Goal: Task Accomplishment & Management: Complete application form

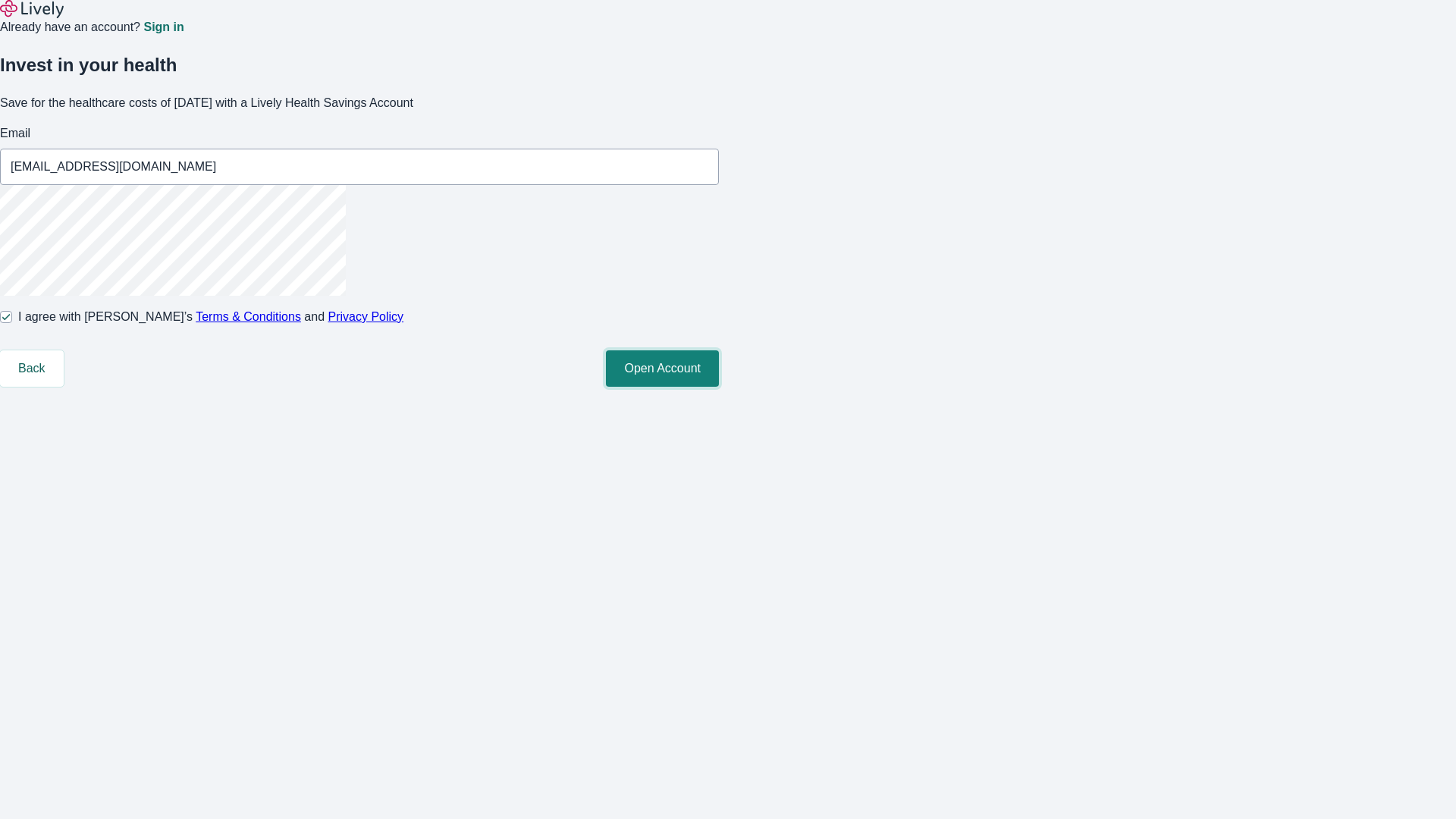
click at [719, 386] on button "Open Account" at bounding box center [662, 368] width 113 height 36
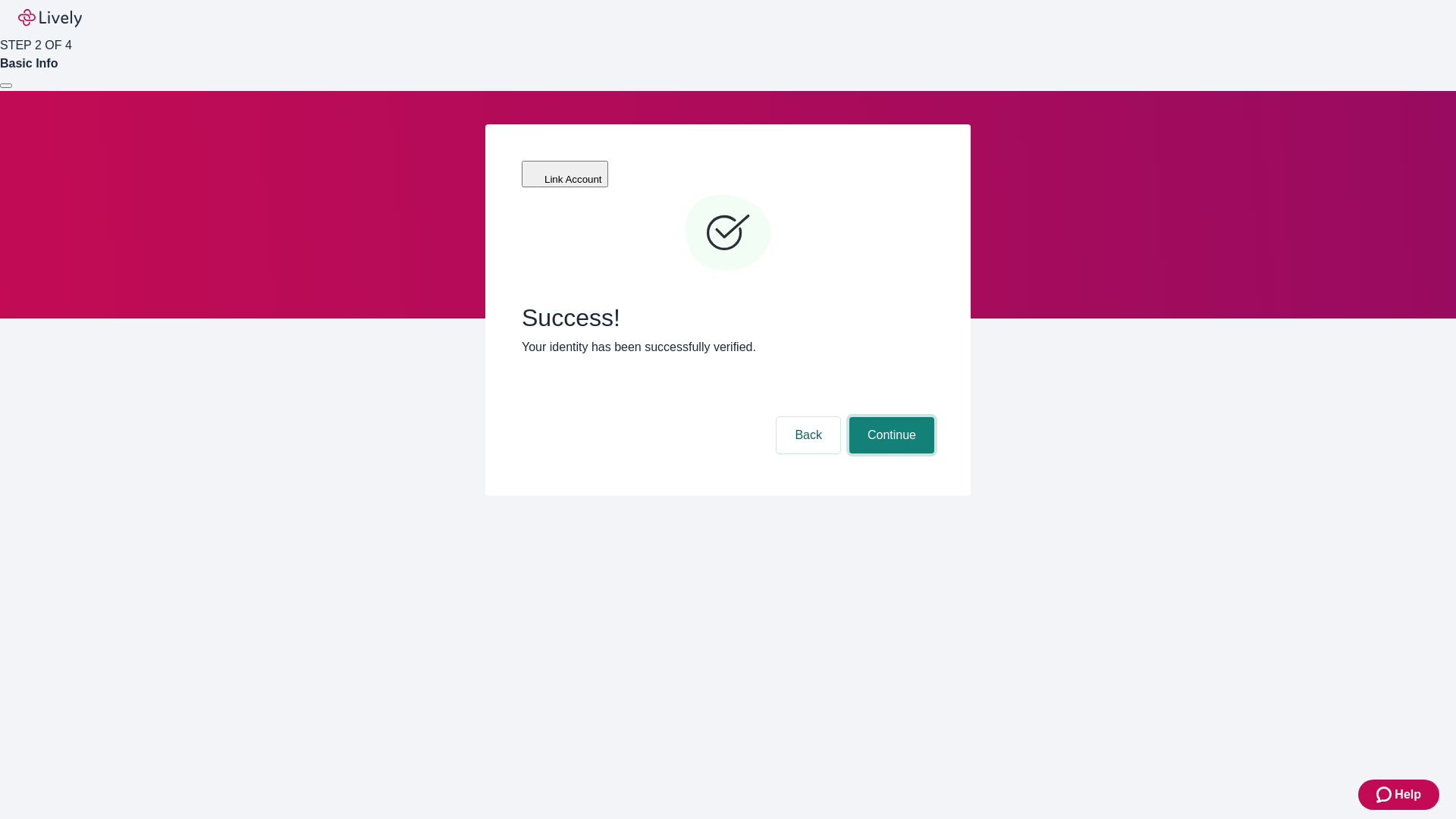
click at [890, 417] on button "Continue" at bounding box center [891, 435] width 84 height 36
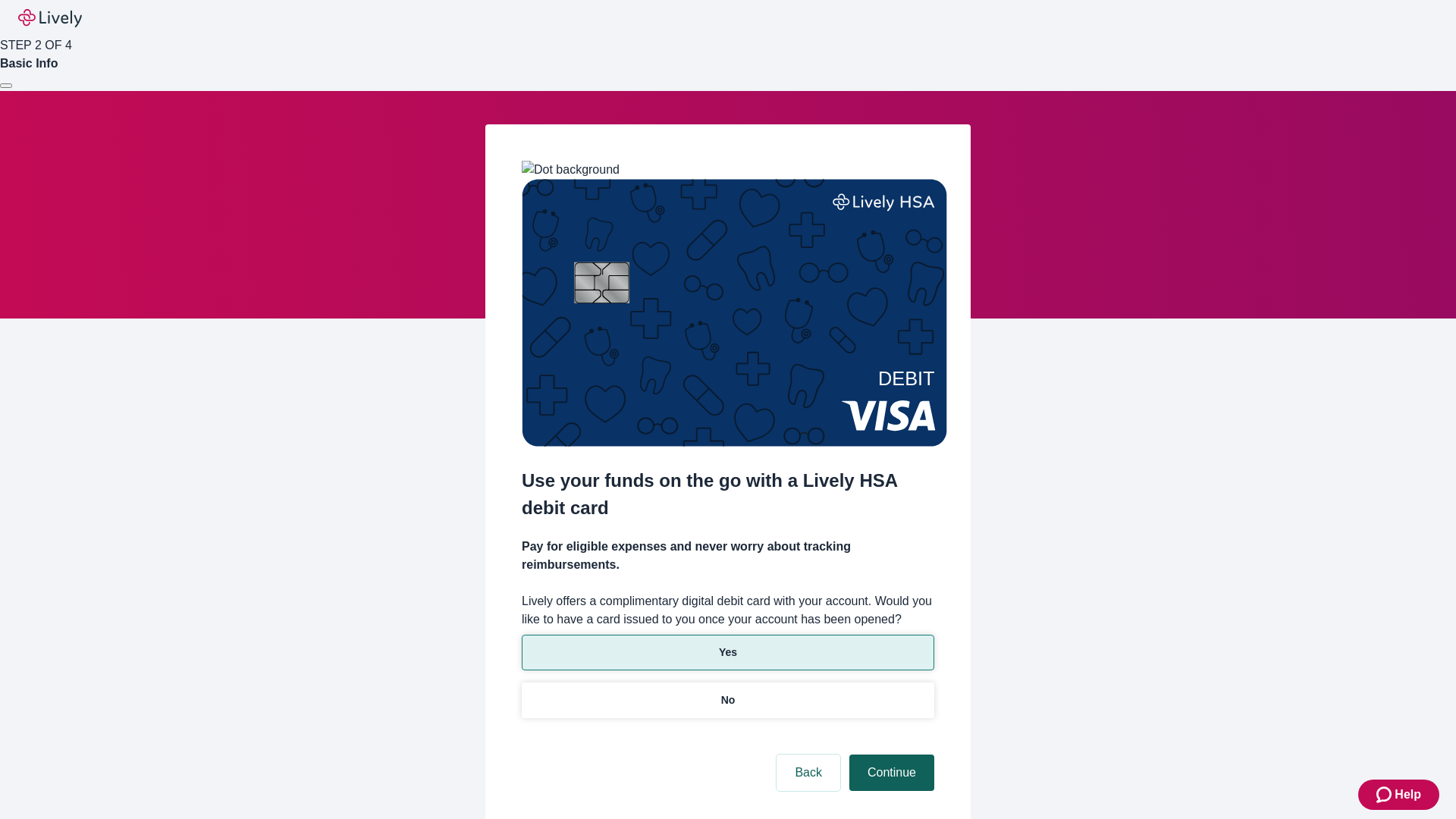
click at [727, 644] on p "Yes" at bounding box center [728, 652] width 19 height 16
click at [890, 755] on button "Continue" at bounding box center [891, 773] width 84 height 36
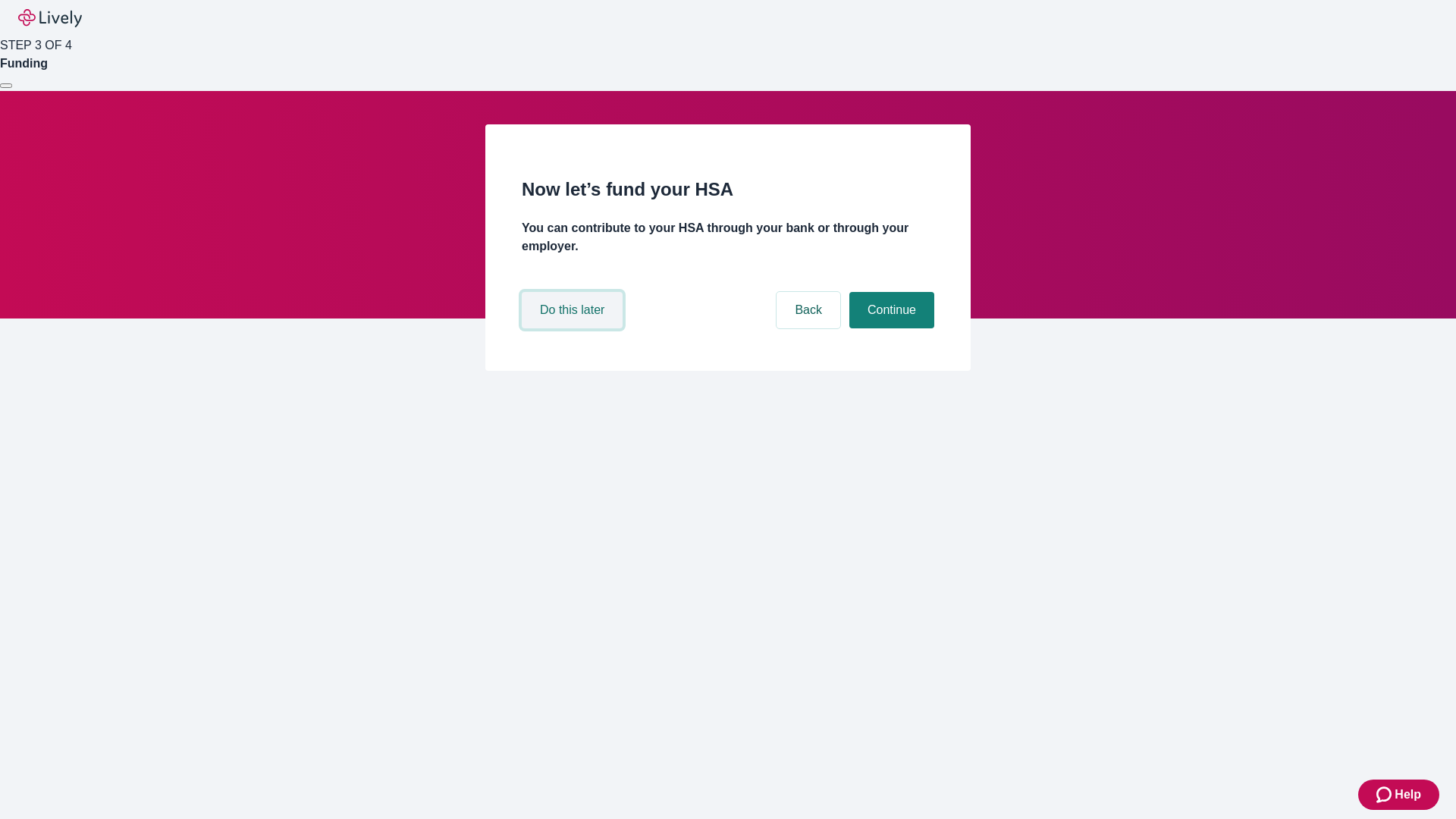
click at [574, 329] on button "Do this later" at bounding box center [572, 309] width 101 height 36
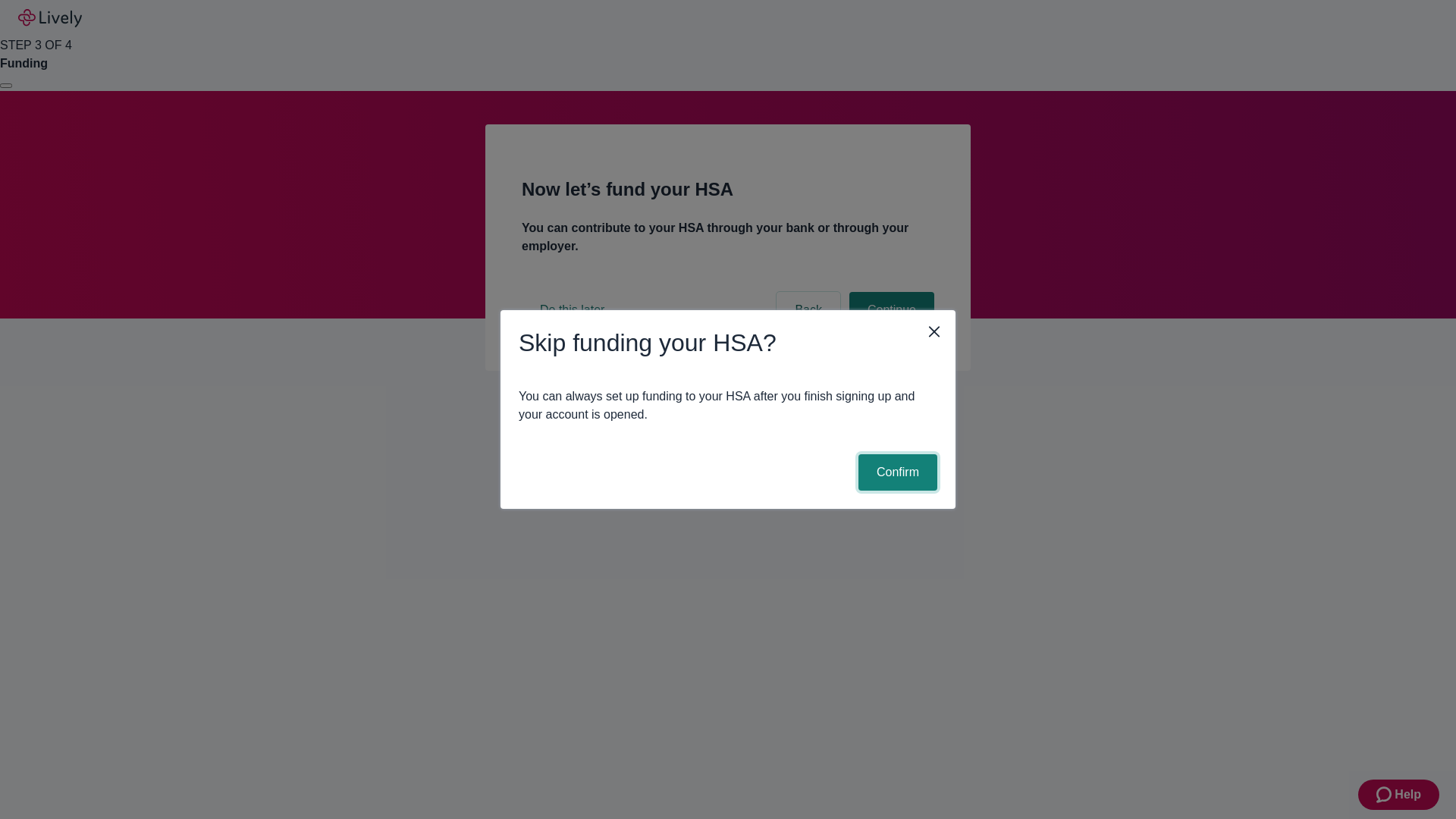
click at [895, 473] on button "Confirm" at bounding box center [897, 472] width 79 height 36
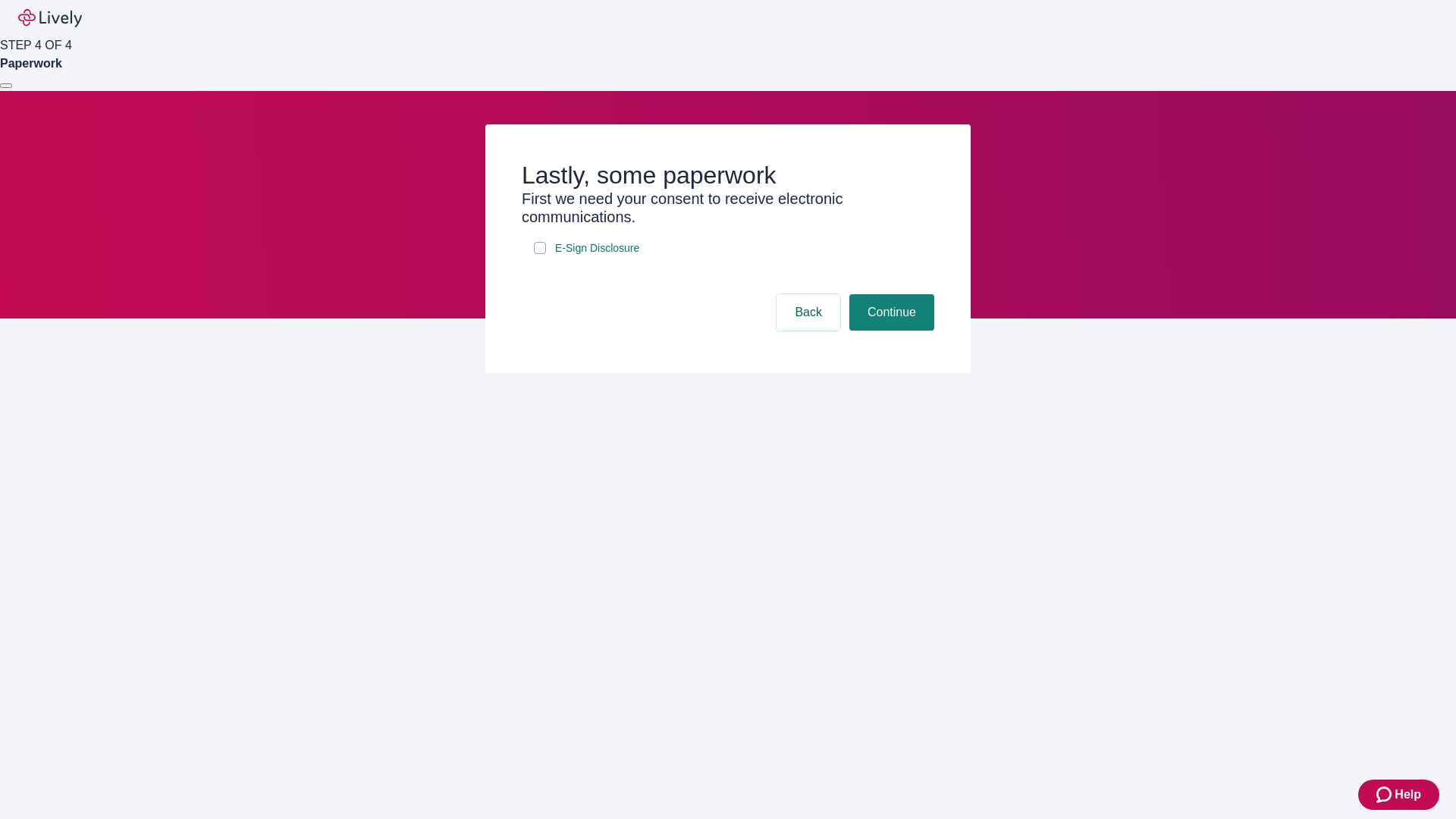
click at [540, 254] on input "E-Sign Disclosure" at bounding box center [540, 247] width 12 height 12
checkbox input "true"
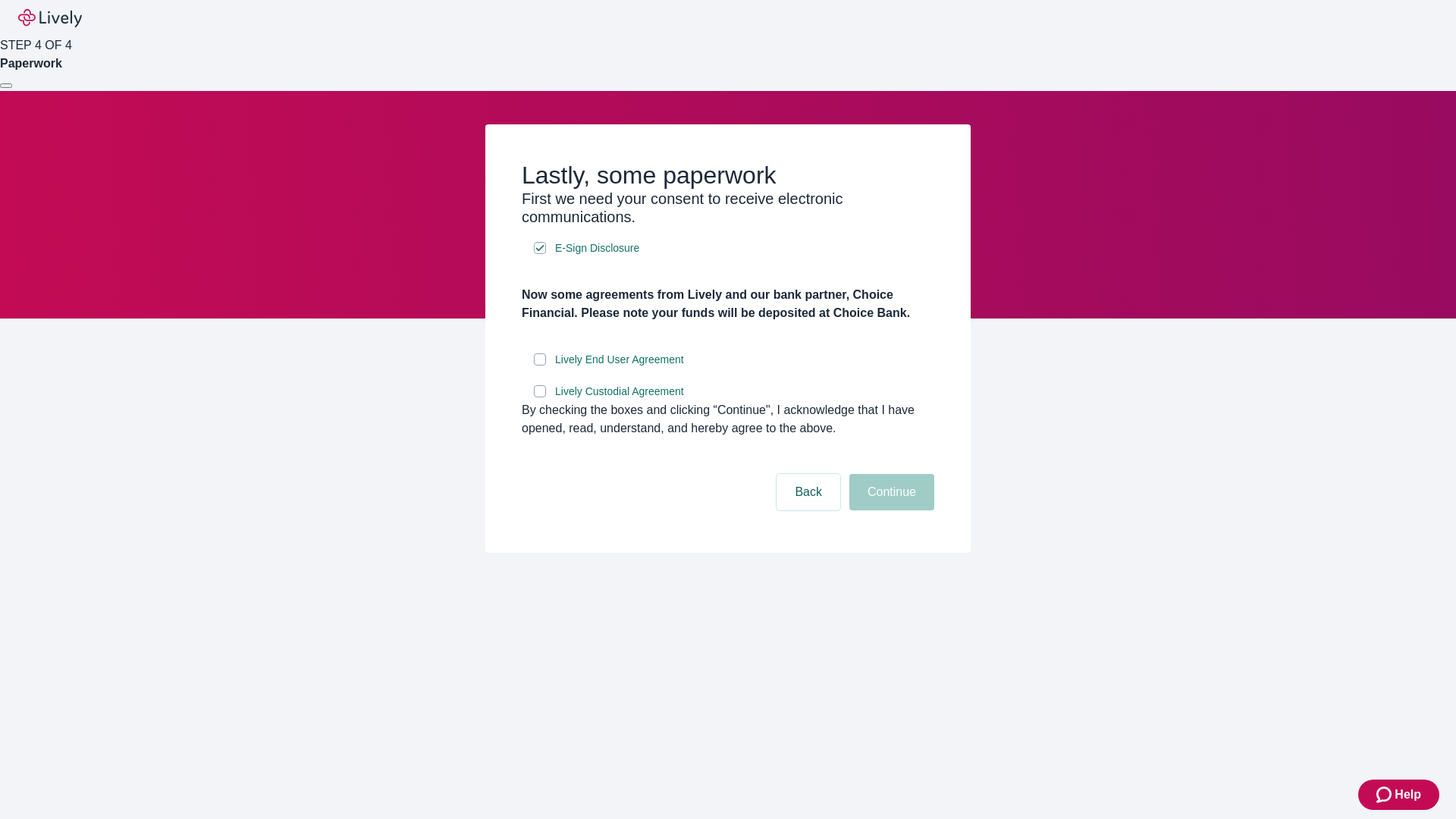
click at [540, 366] on input "Lively End User Agreement" at bounding box center [540, 359] width 12 height 12
checkbox input "true"
click at [540, 397] on input "Lively Custodial Agreement" at bounding box center [540, 391] width 12 height 12
checkbox input "true"
click at [890, 511] on button "Continue" at bounding box center [891, 491] width 84 height 36
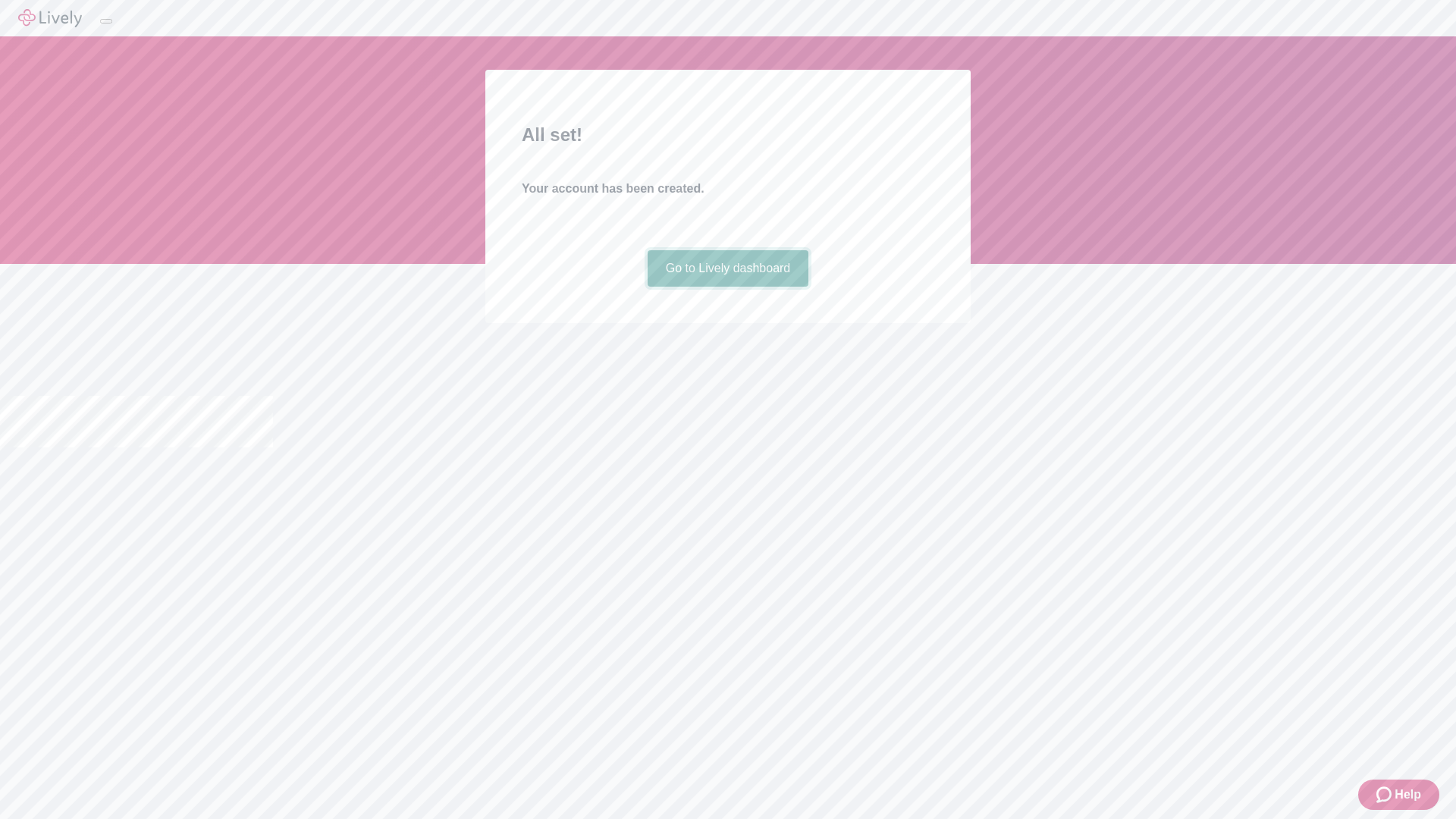
click at [727, 287] on link "Go to Lively dashboard" at bounding box center [728, 267] width 162 height 36
